Goal: Transaction & Acquisition: Subscribe to service/newsletter

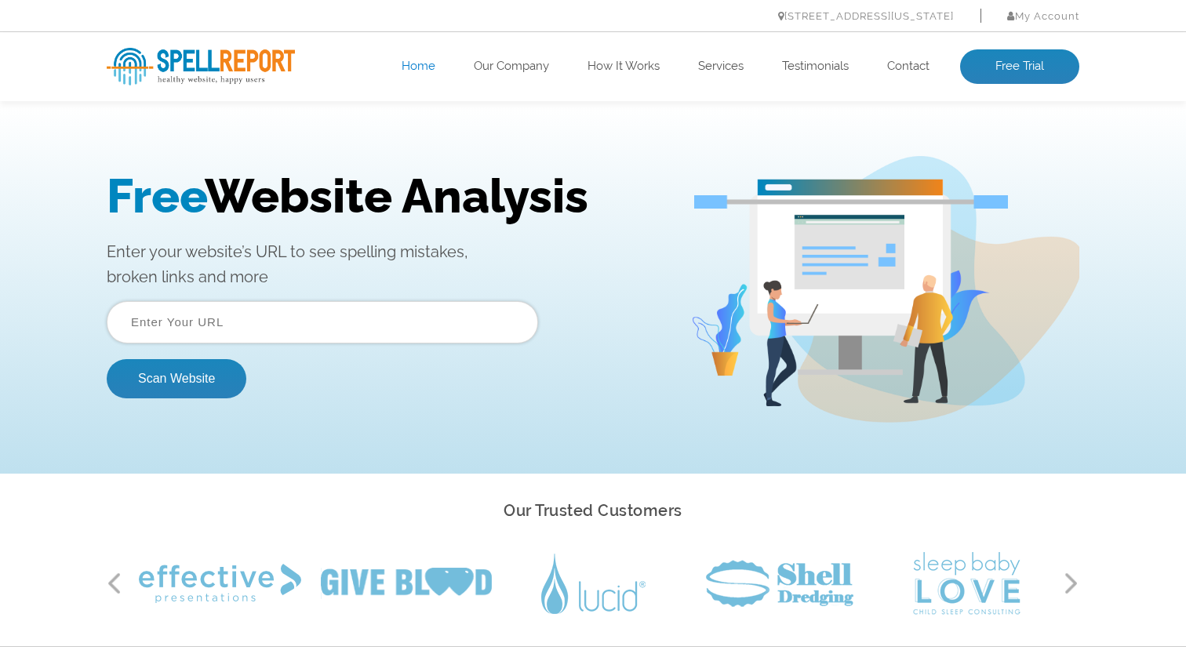
click at [206, 315] on input "text" at bounding box center [323, 322] width 432 height 42
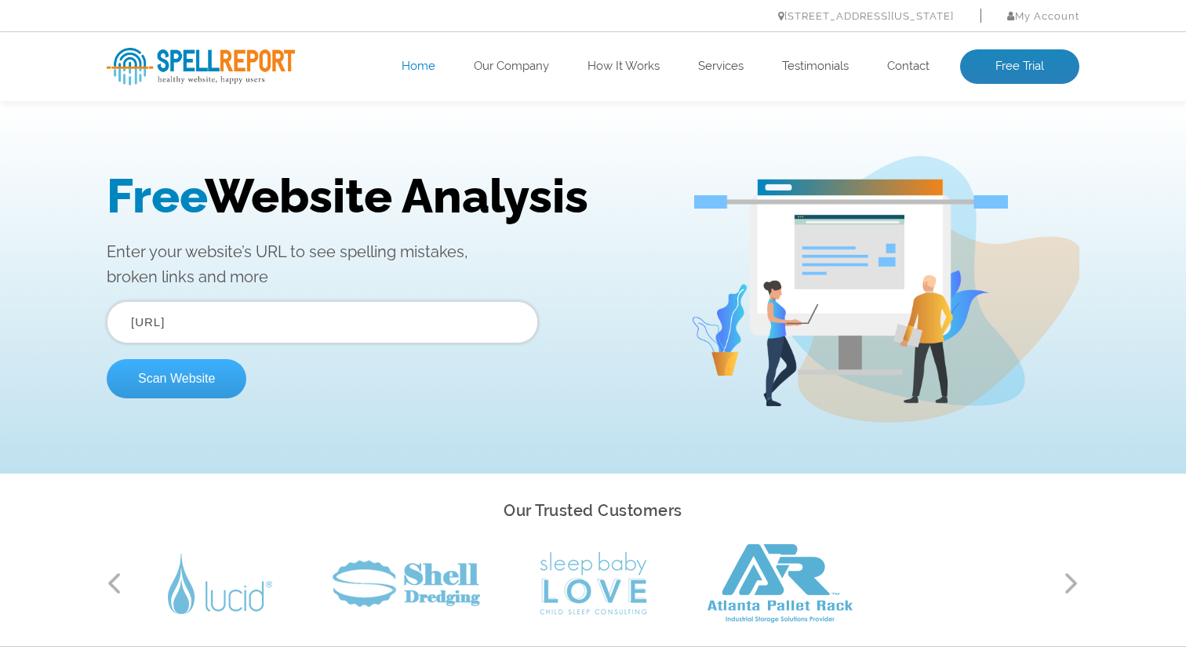
type input "skillbrew.ai"
click at [205, 370] on button "Scan Website" at bounding box center [177, 378] width 140 height 39
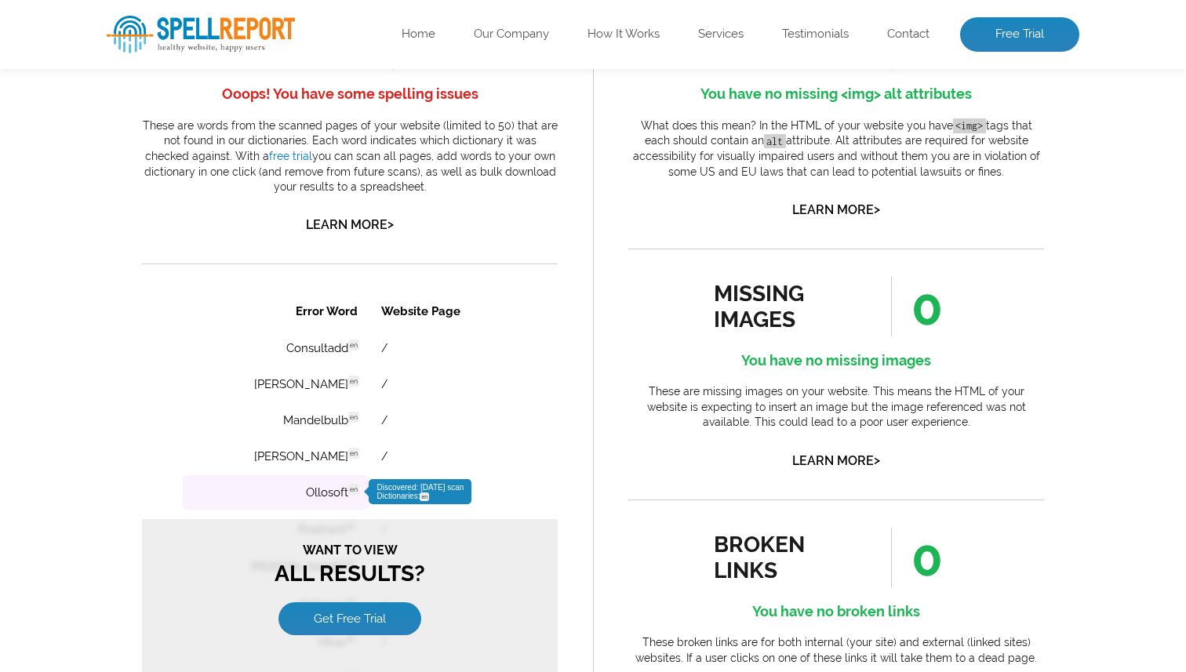
scroll to position [916, 0]
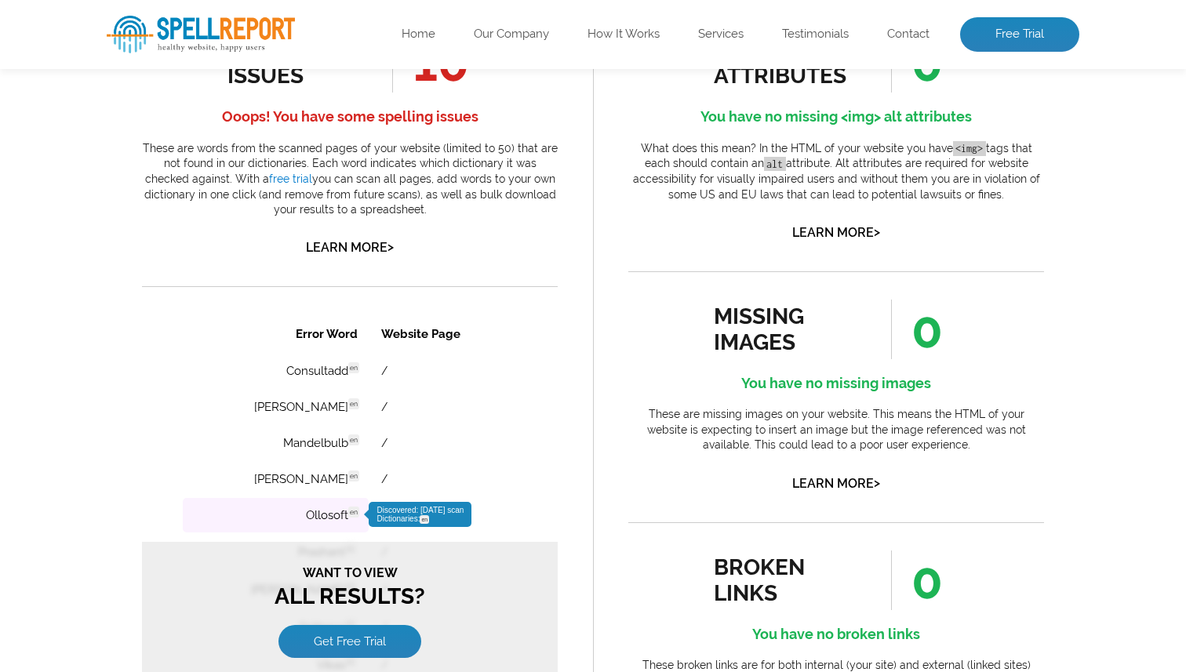
click at [293, 513] on td "Ollosoft en Discovered: [DATE] scan Dictionaries: en" at bounding box center [276, 515] width 186 height 35
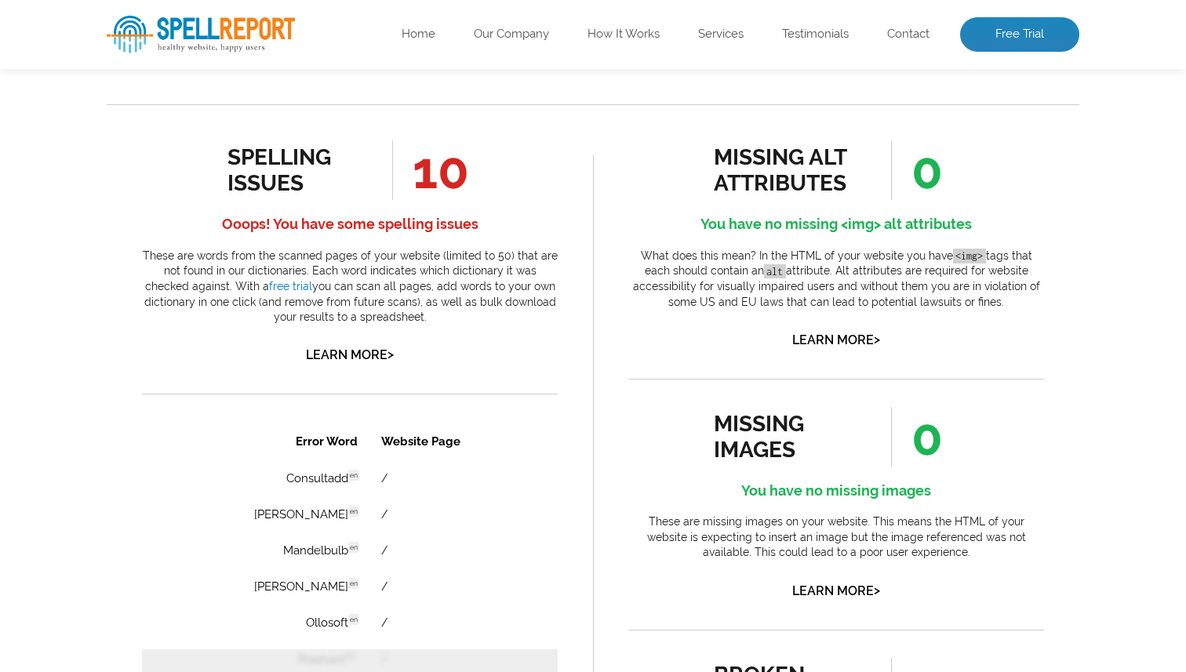
scroll to position [810, 0]
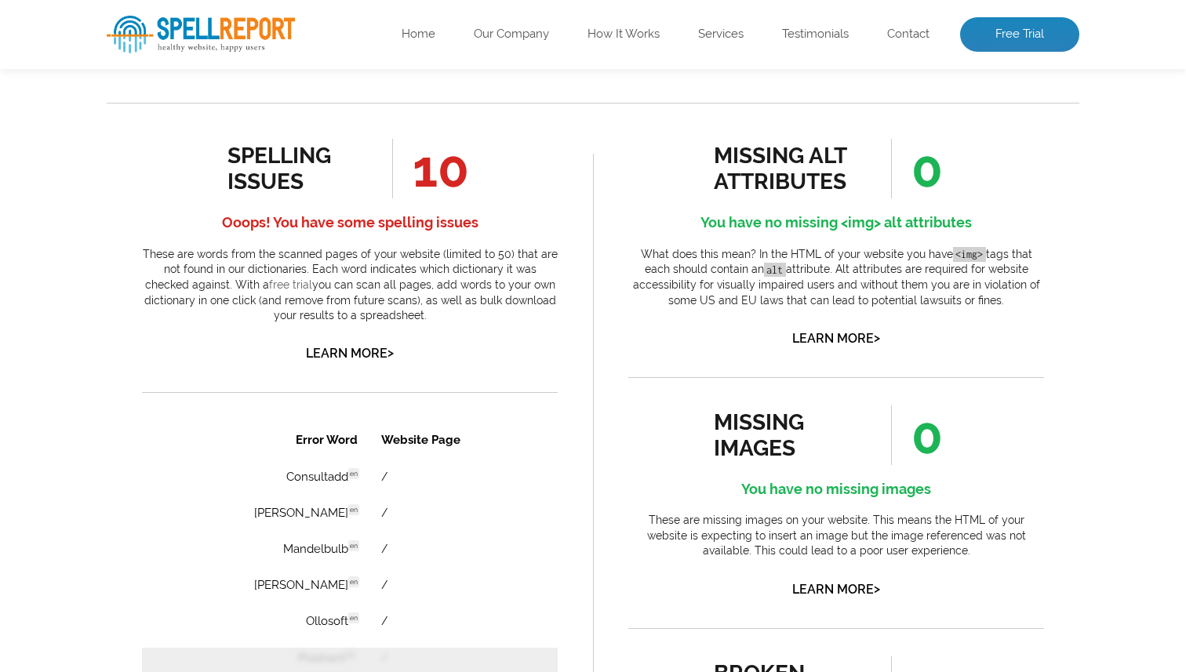
click at [269, 280] on link "free trial" at bounding box center [290, 285] width 43 height 13
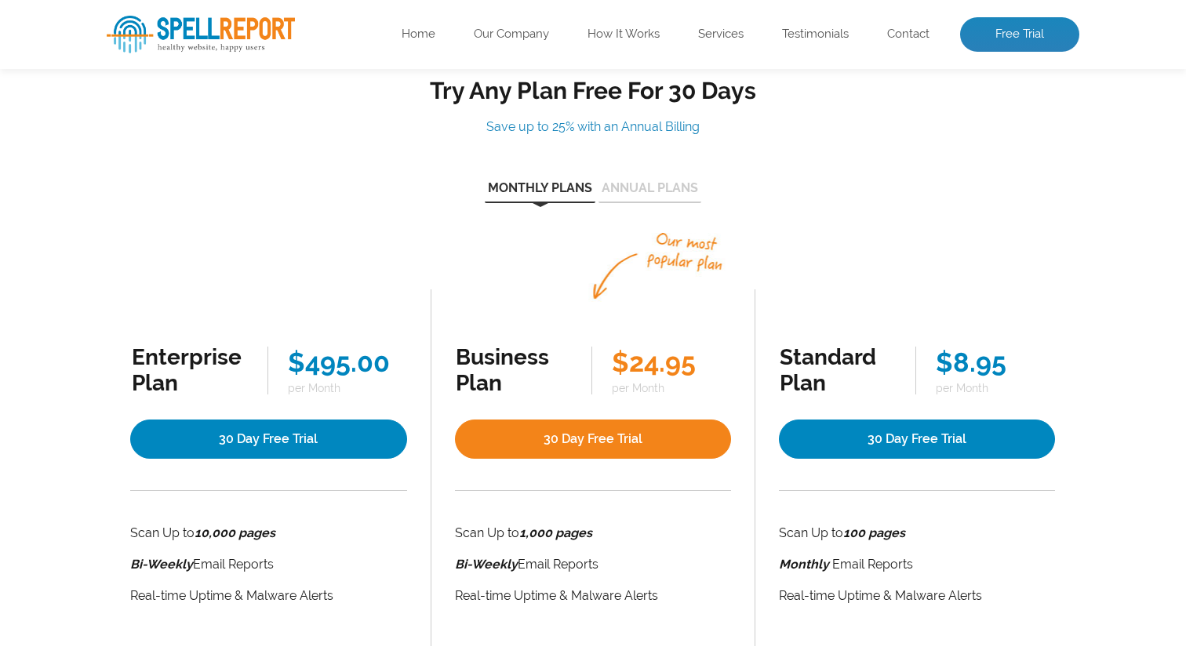
scroll to position [95, 0]
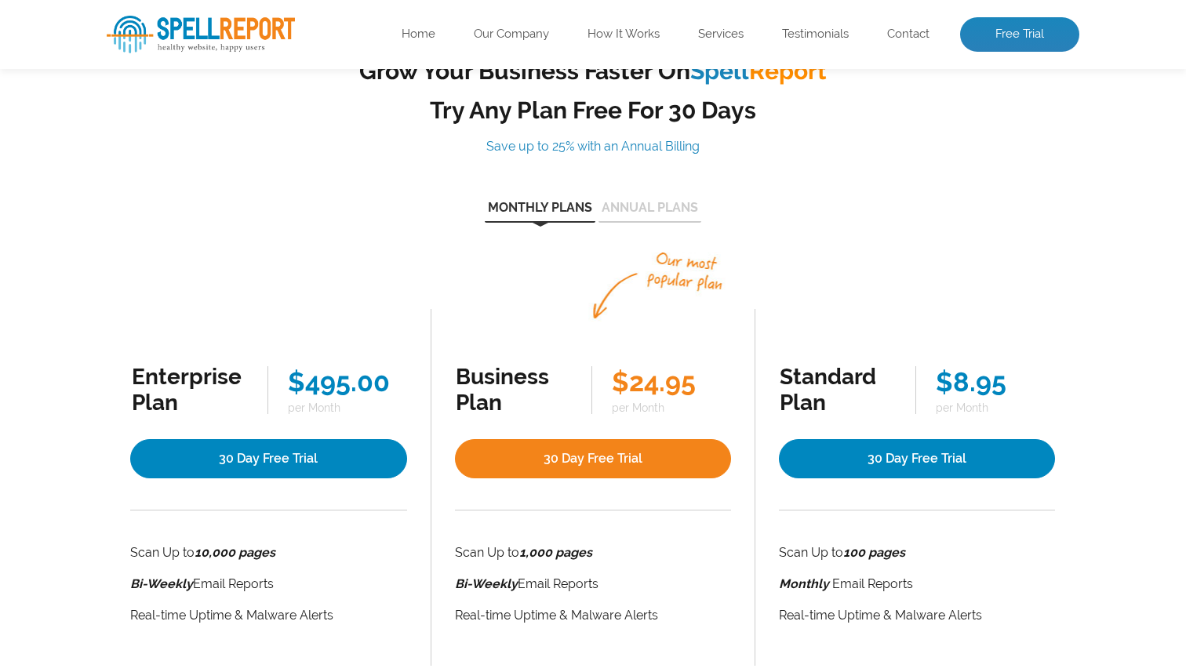
click at [636, 213] on button "Annual Plans" at bounding box center [650, 212] width 103 height 21
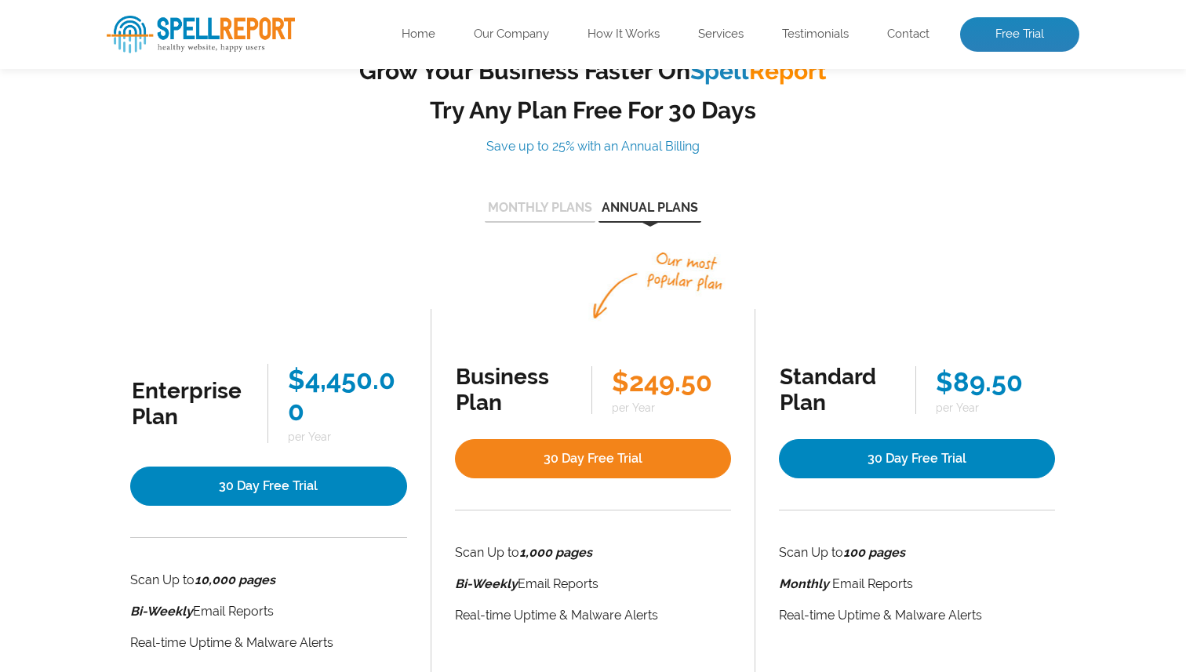
click at [525, 205] on button "Monthly Plans" at bounding box center [540, 212] width 111 height 21
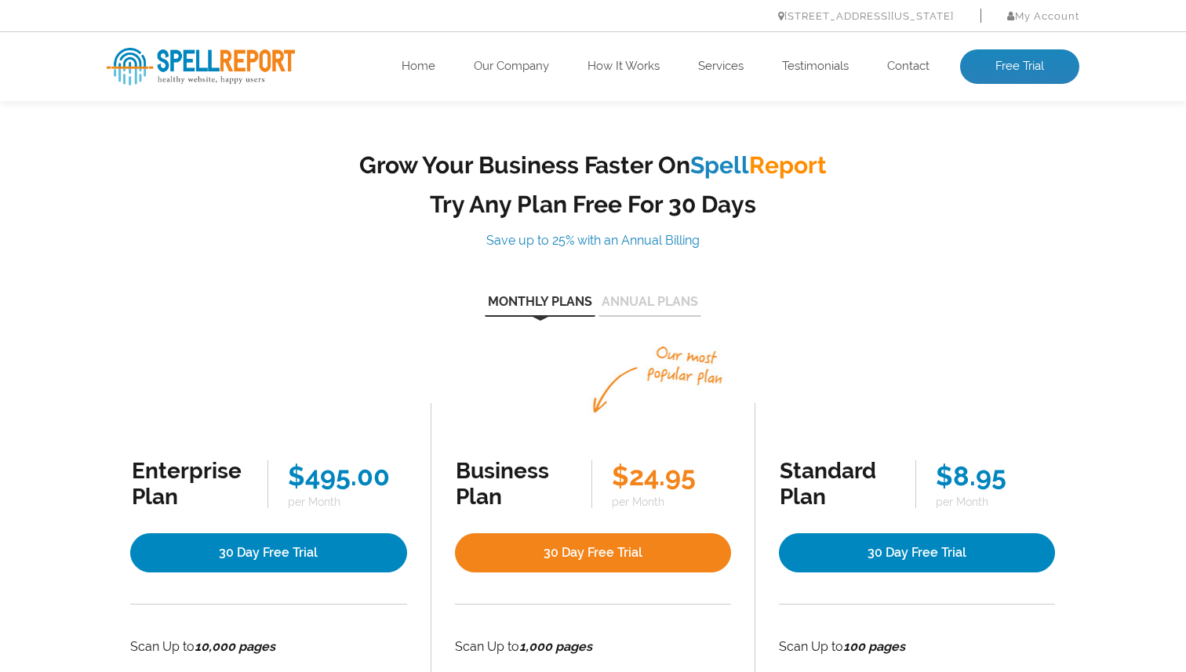
scroll to position [2, 0]
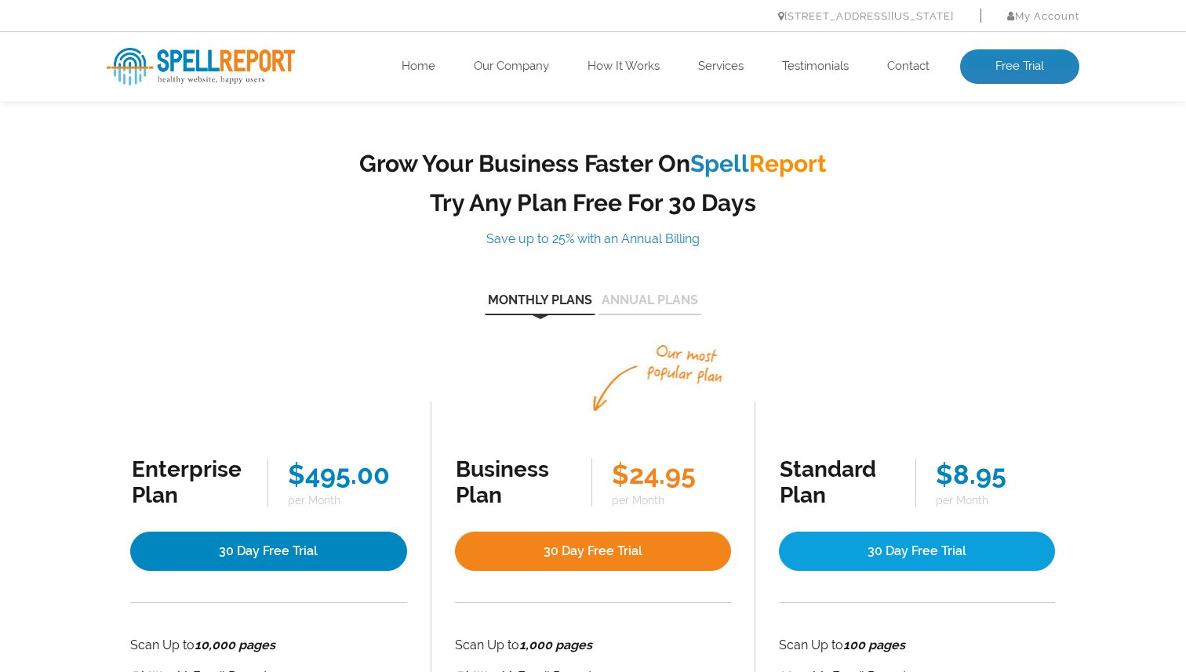
click at [906, 546] on link "30 Day Free Trial" at bounding box center [917, 551] width 276 height 39
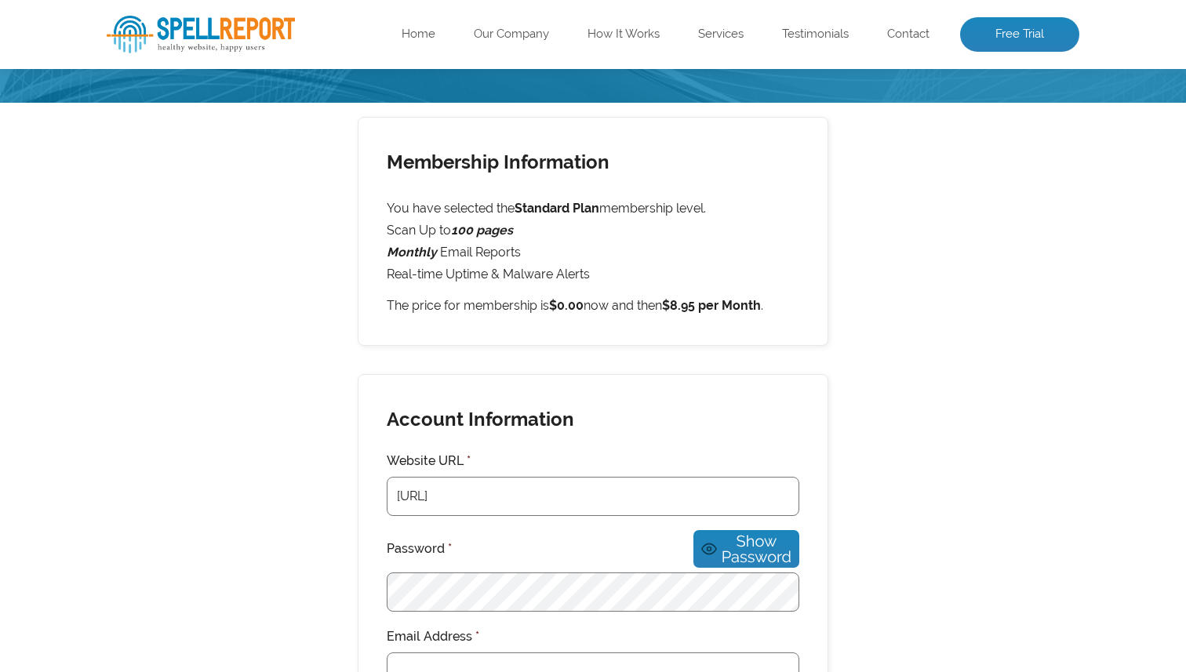
scroll to position [177, 0]
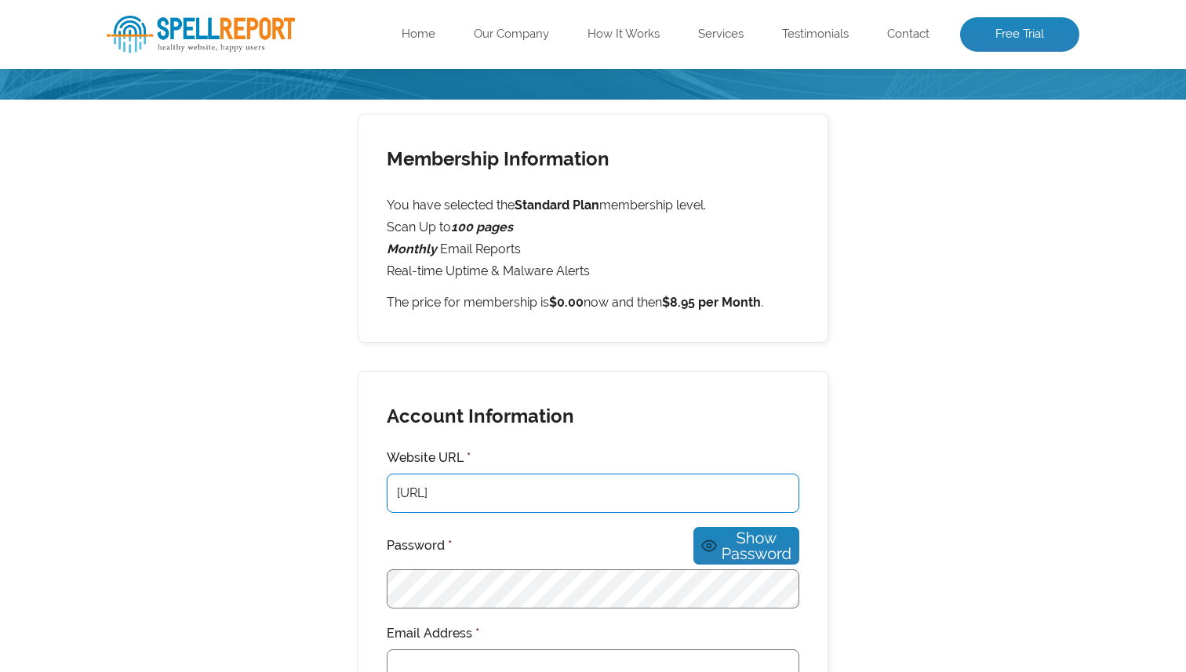
click at [397, 497] on input "Skillbrew.ai" at bounding box center [593, 493] width 413 height 39
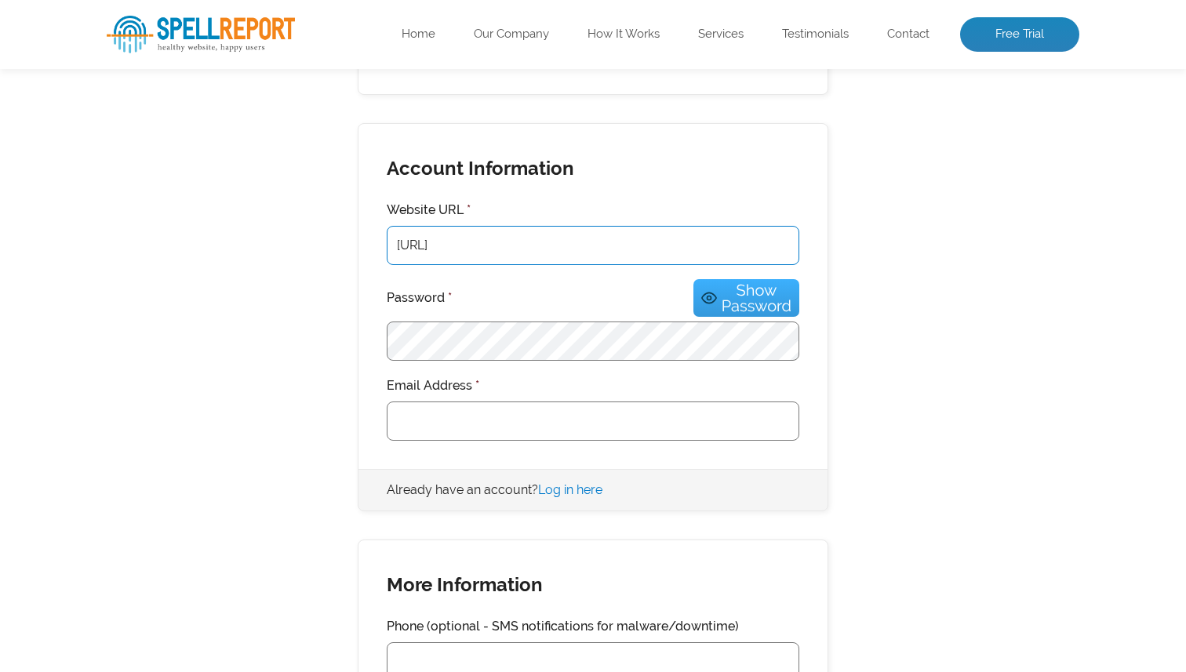
scroll to position [452, 0]
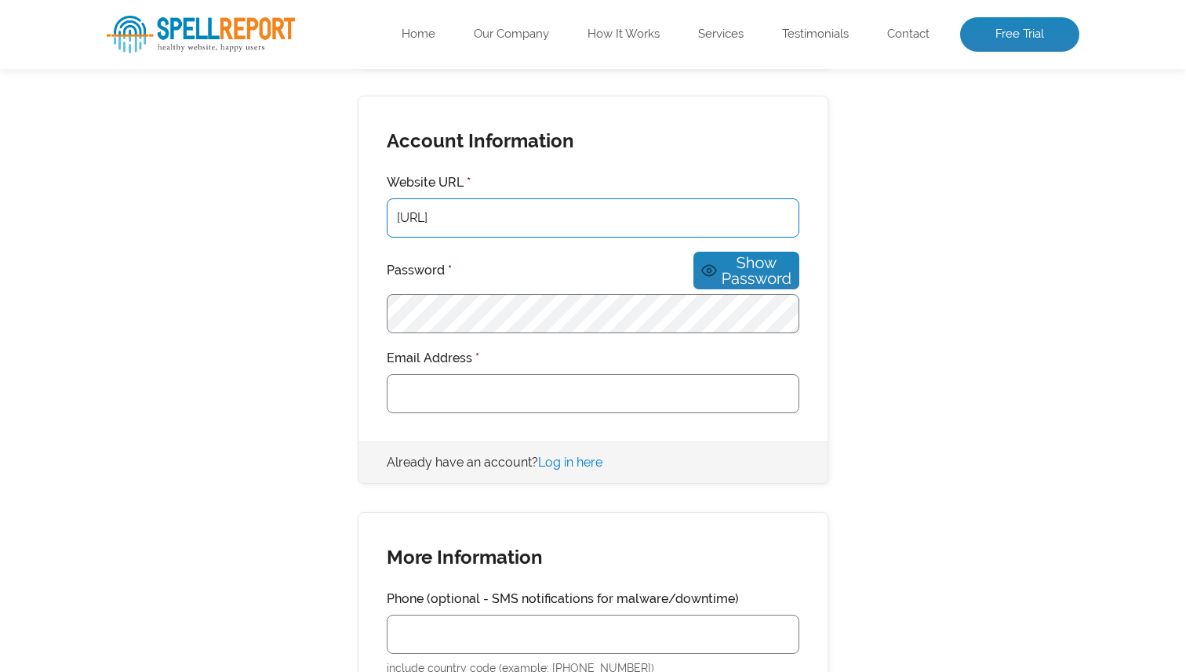
type input "https://skillbrew.ai"
click at [439, 395] on input "Email Address *" at bounding box center [593, 393] width 413 height 39
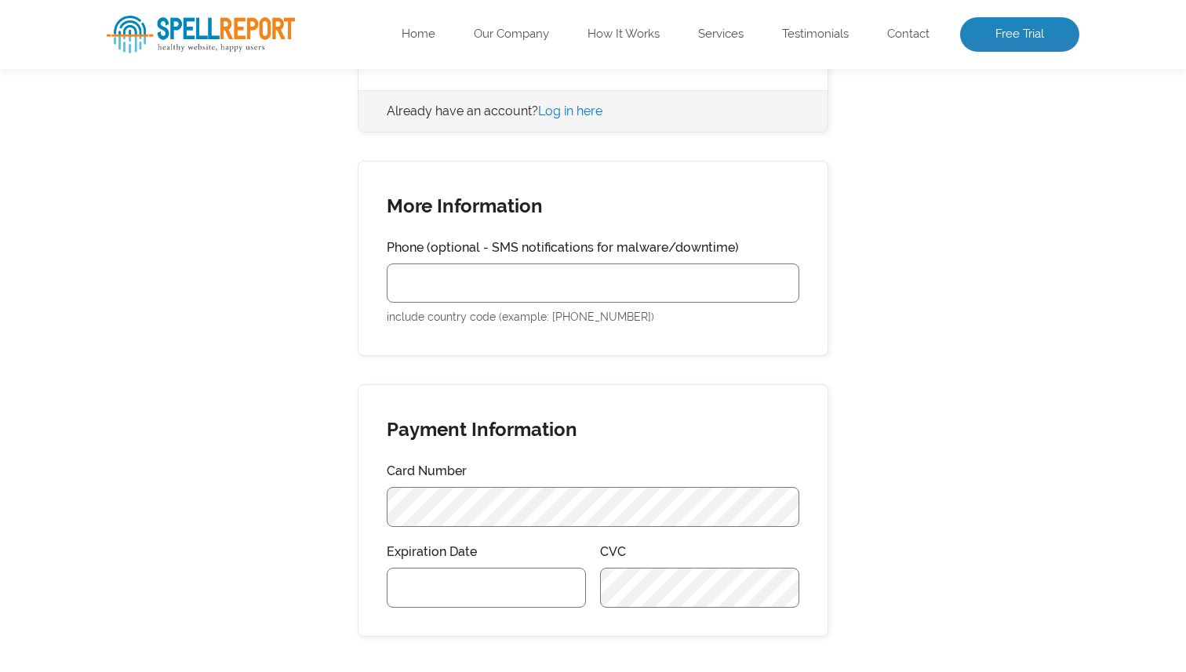
scroll to position [804, 0]
type input "rishabh.t@skillbrew.ai"
click at [556, 276] on input "Phone (optional - SMS notifications for malware/downtime)" at bounding box center [593, 282] width 413 height 39
click at [346, 326] on div "Membership Information You have selected the Standard Plan membership level. Sc…" at bounding box center [593, 104] width 973 height 1237
click at [487, 263] on input "Phone (optional - SMS notifications for malware/downtime)" at bounding box center [593, 282] width 413 height 39
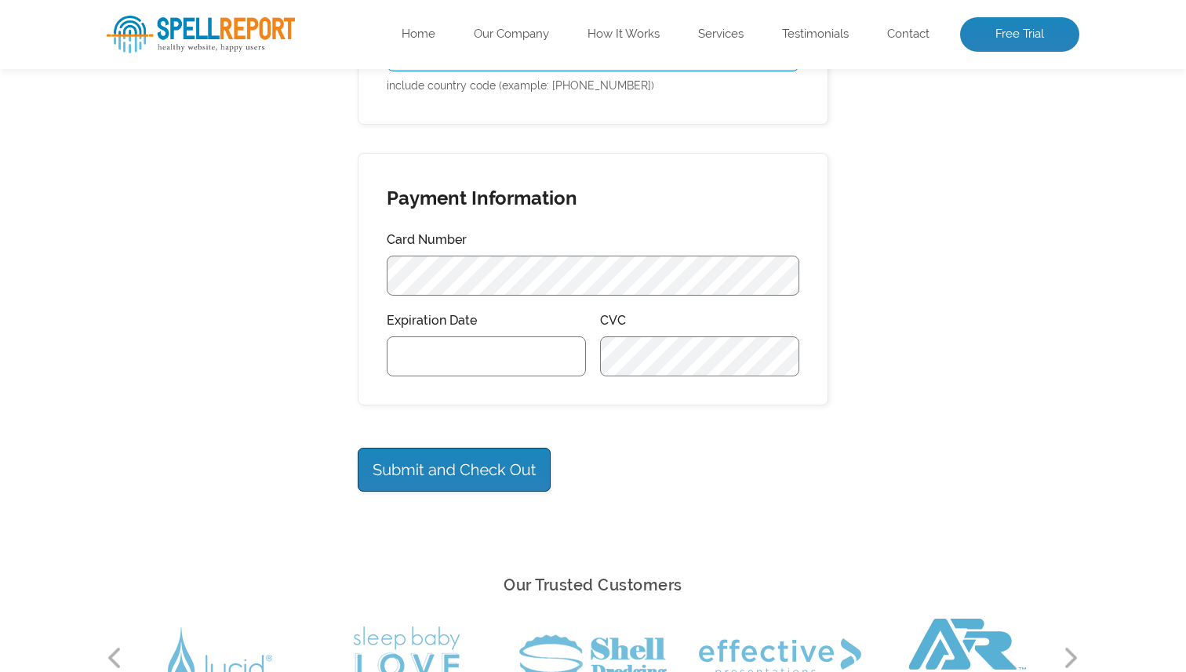
scroll to position [1041, 0]
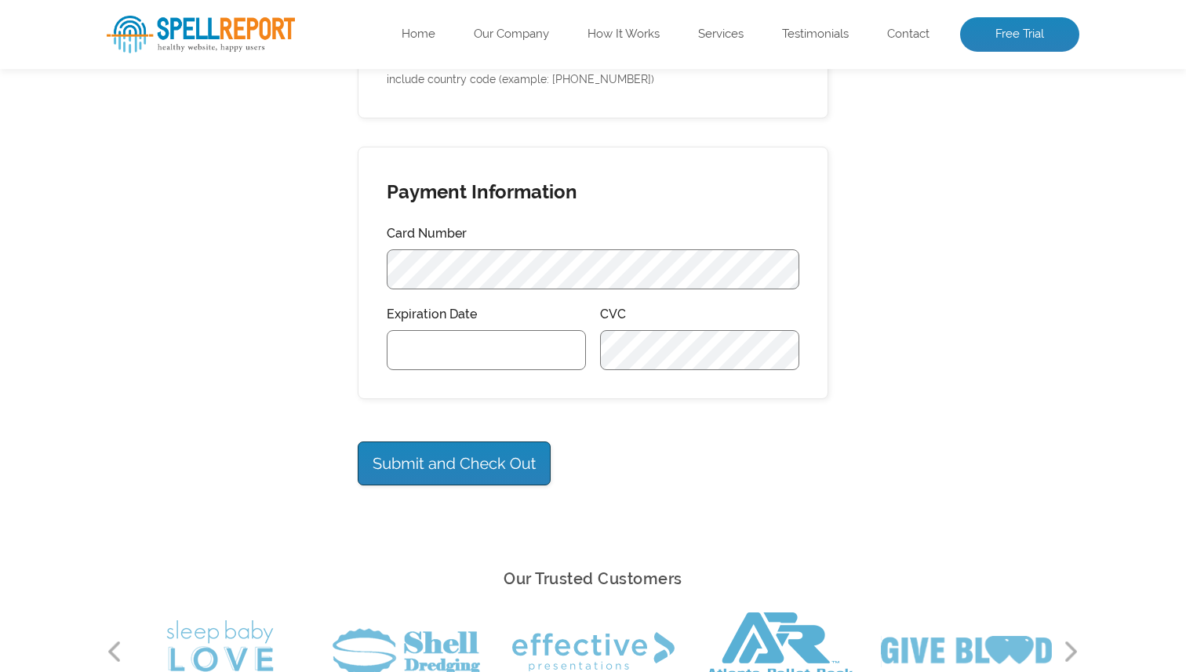
type input "918290523532"
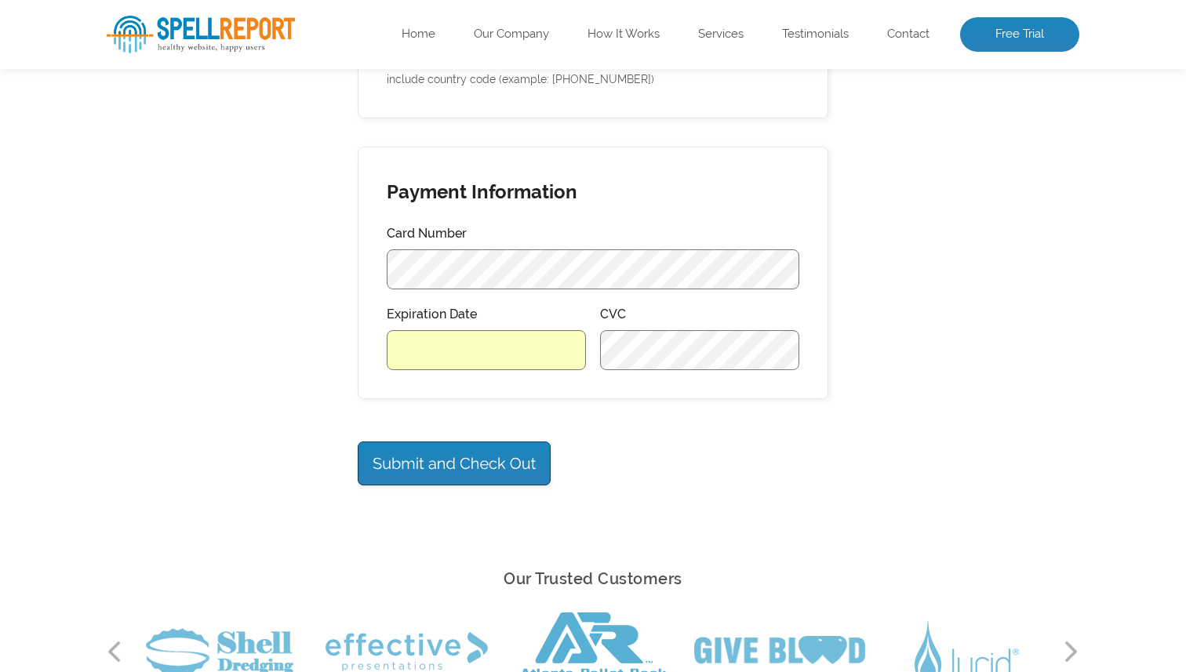
scroll to position [1035, 0]
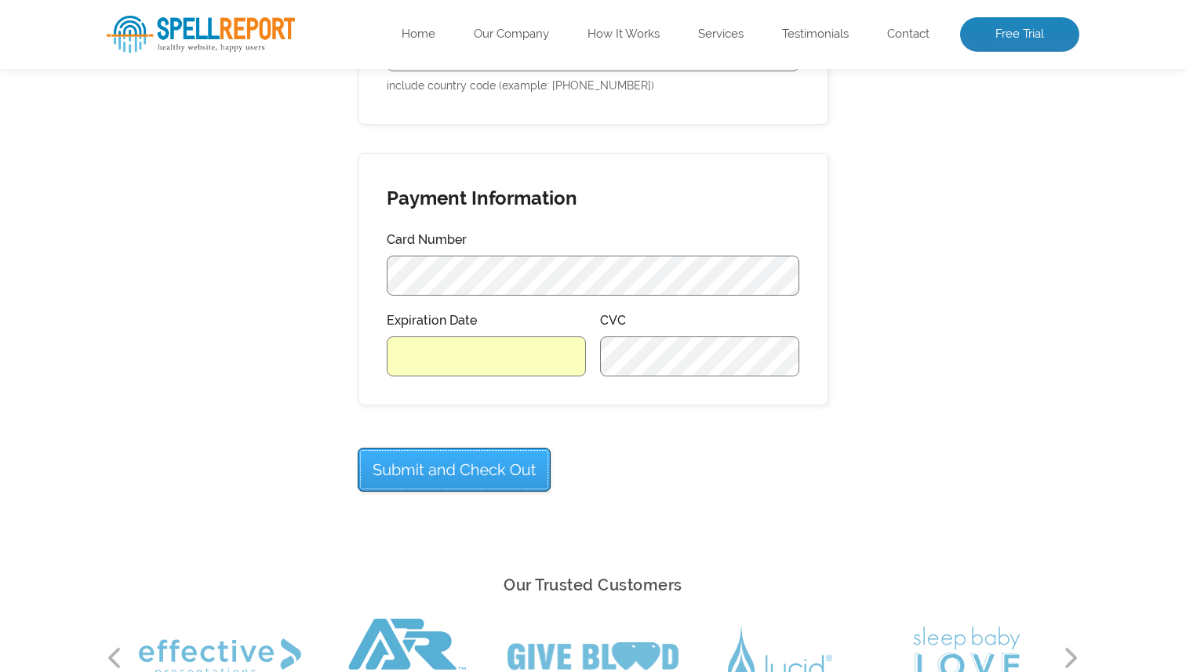
click at [523, 459] on input "Submit and Check Out" at bounding box center [454, 470] width 193 height 44
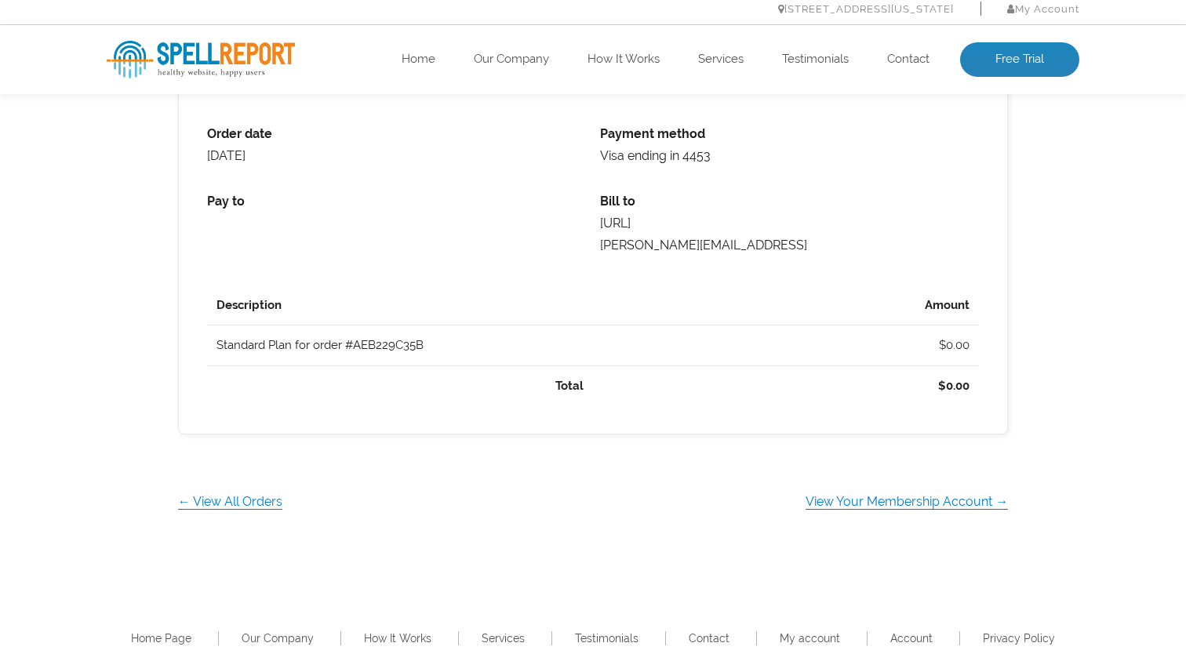
scroll to position [563, 0]
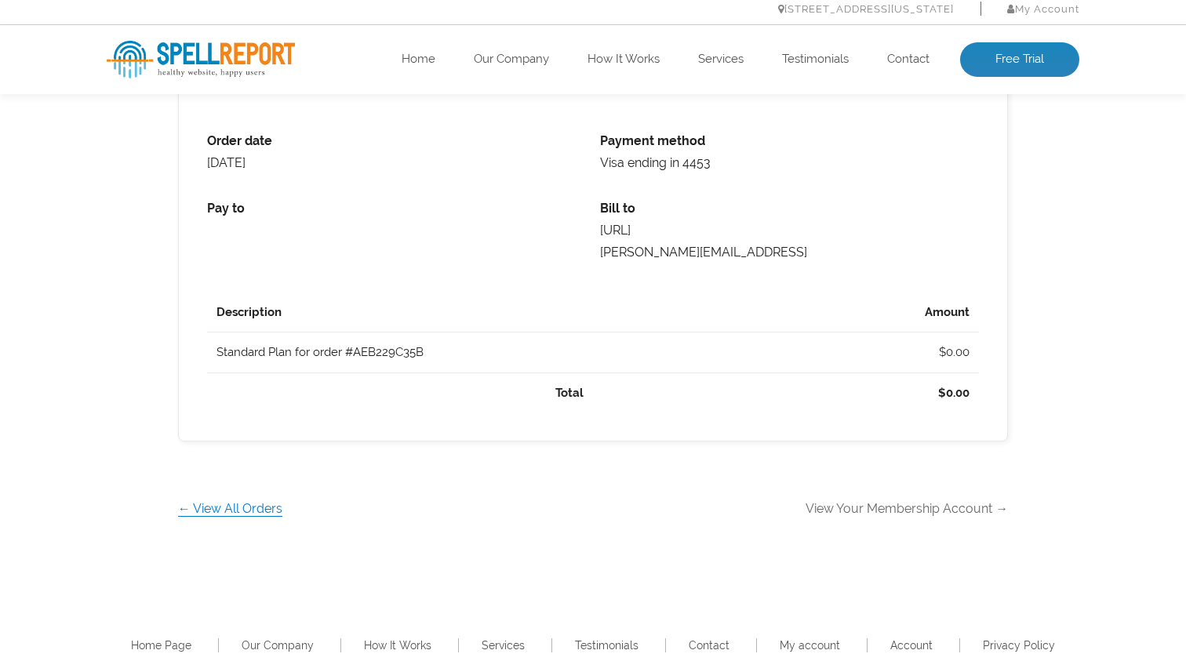
click at [835, 507] on link "View Your Membership Account →" at bounding box center [907, 508] width 202 height 15
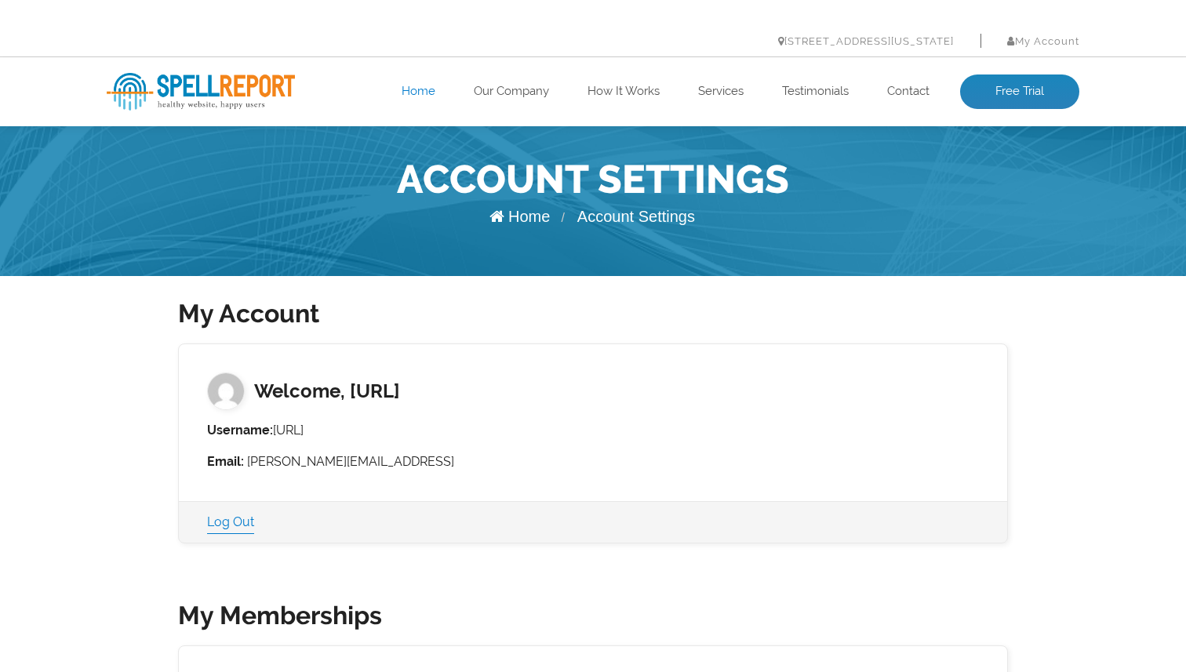
click at [427, 98] on link "Home" at bounding box center [419, 92] width 34 height 16
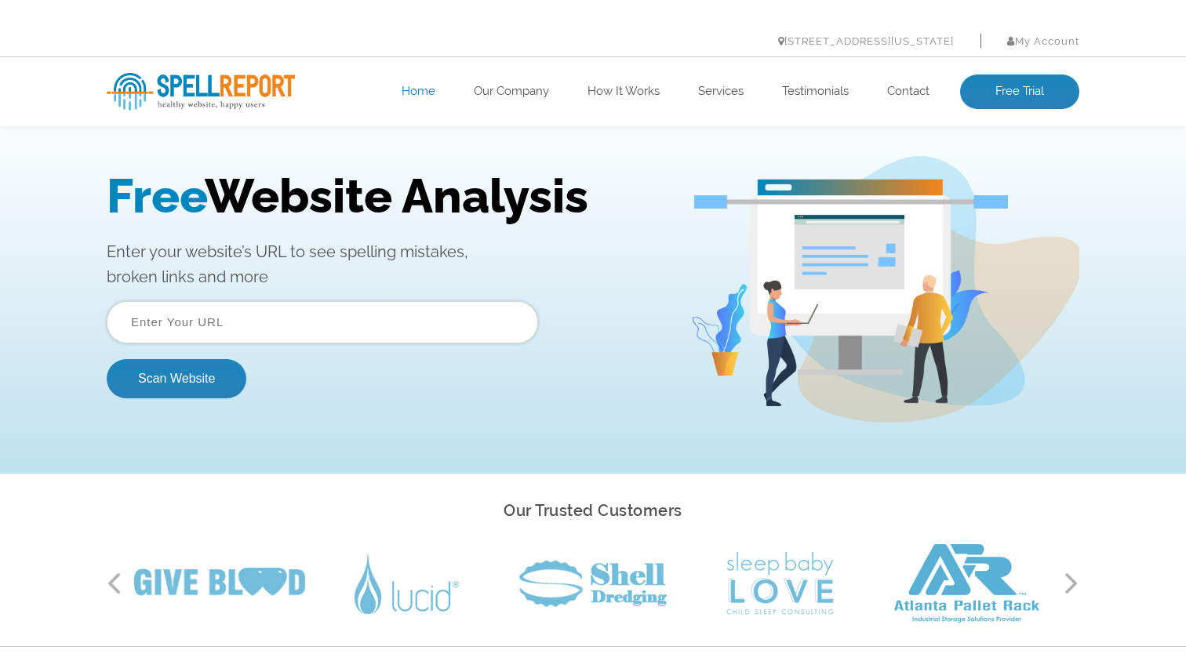
click at [296, 330] on input "text" at bounding box center [323, 322] width 432 height 42
type input "[URL]"
click at [175, 377] on button "Scan Website" at bounding box center [177, 378] width 140 height 39
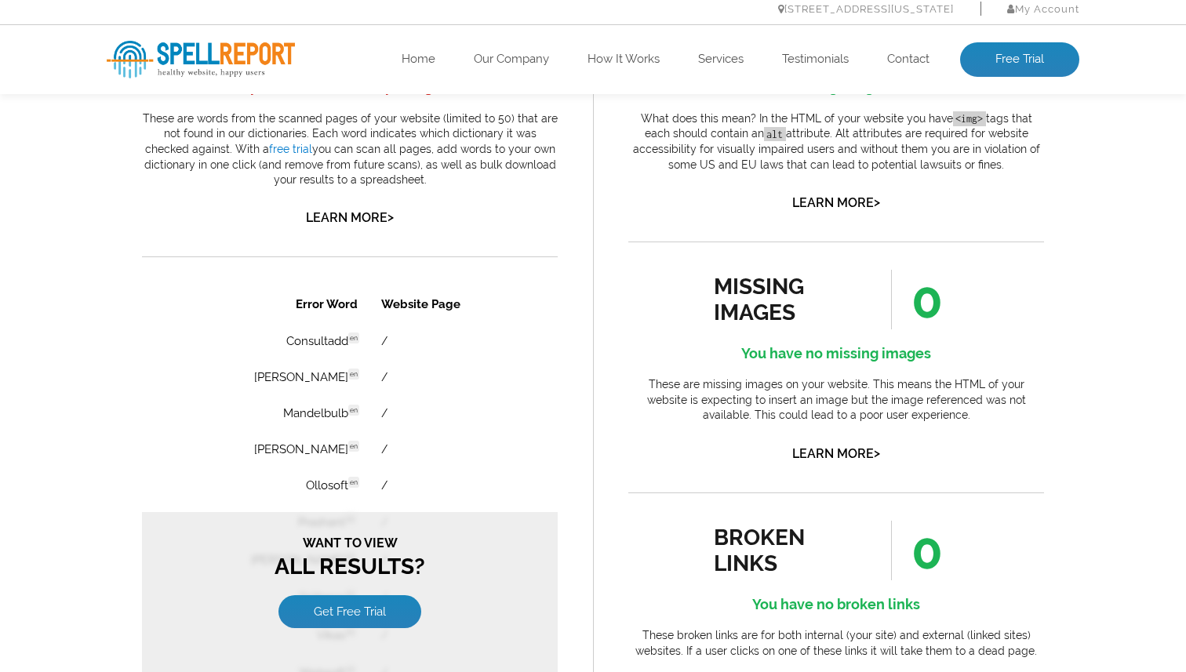
scroll to position [979, 0]
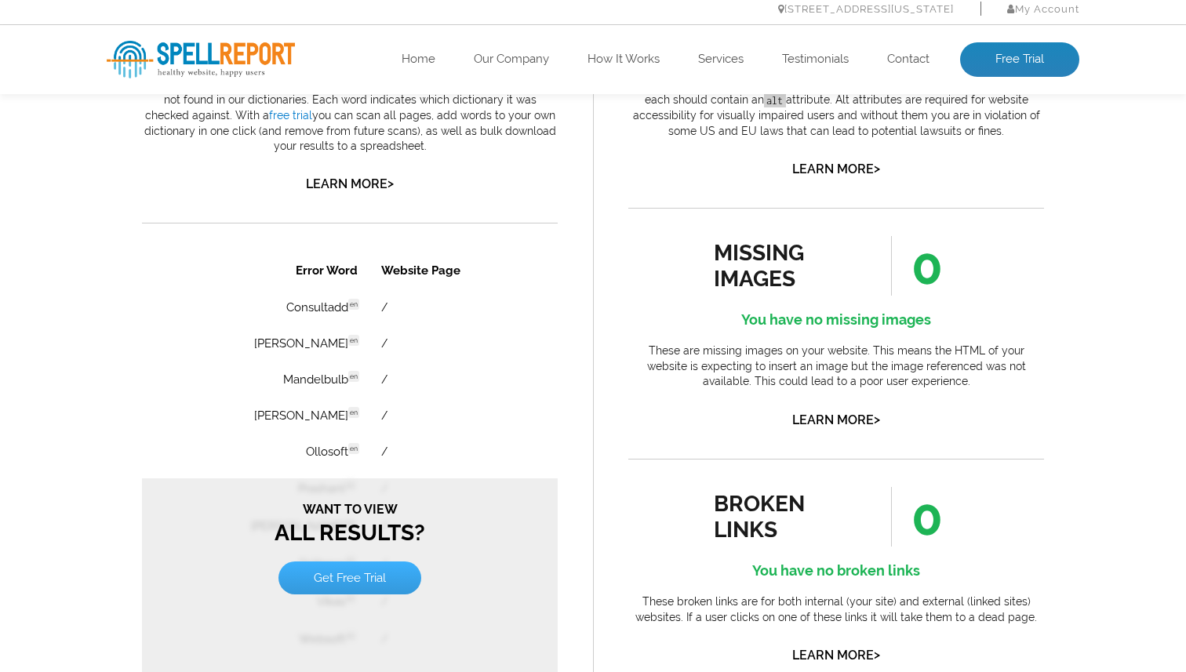
click at [355, 584] on link "Get Free Trial" at bounding box center [350, 578] width 143 height 33
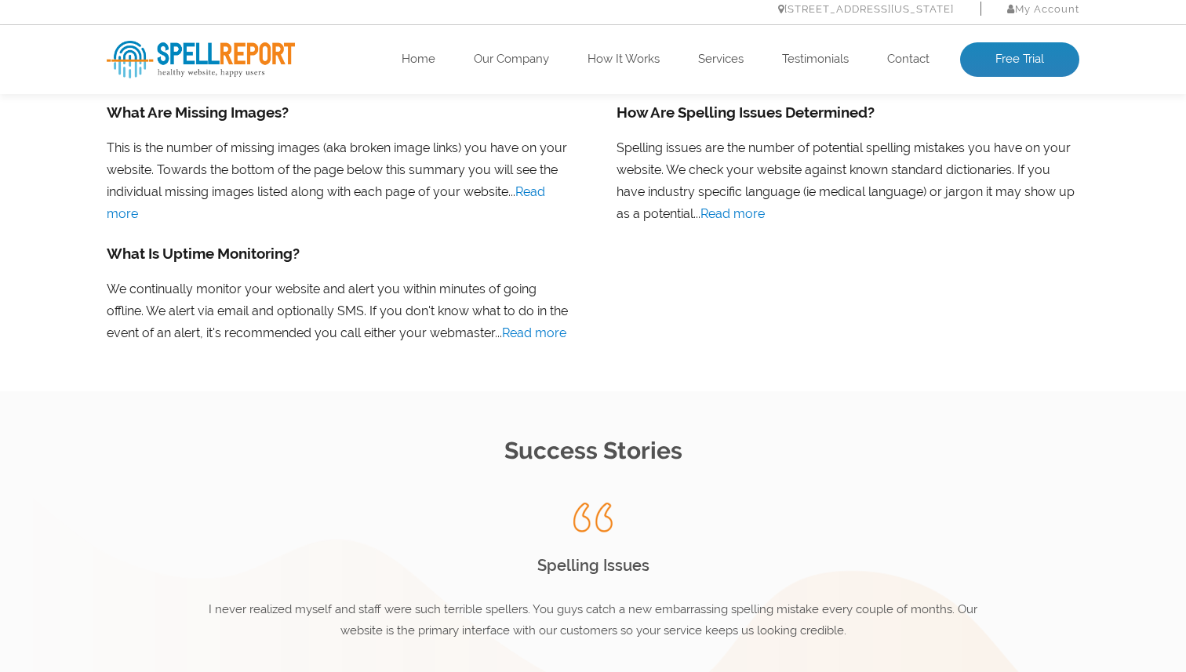
scroll to position [2133, 0]
